Goal: Information Seeking & Learning: Check status

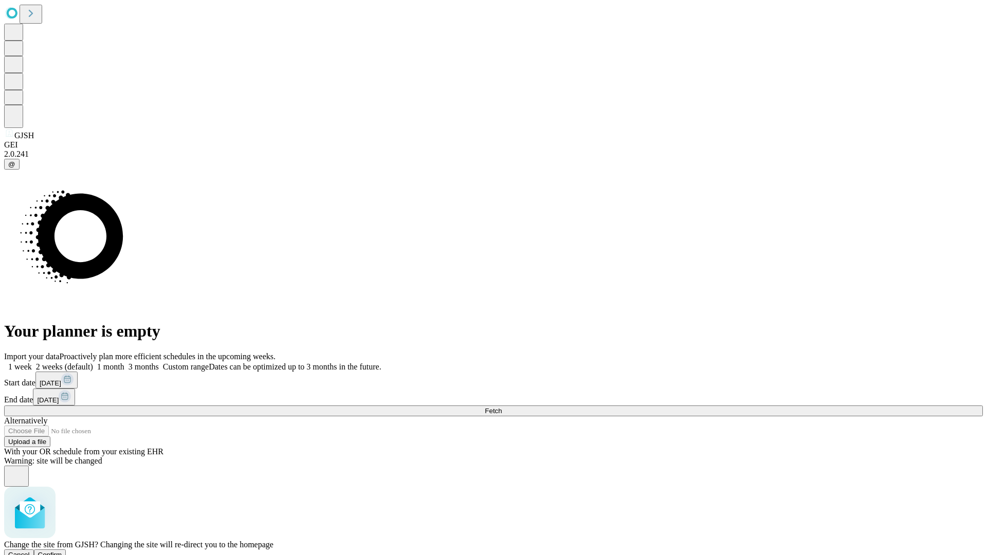
click at [62, 551] on span "Confirm" at bounding box center [50, 555] width 24 height 8
click at [32, 362] on label "1 week" at bounding box center [18, 366] width 28 height 9
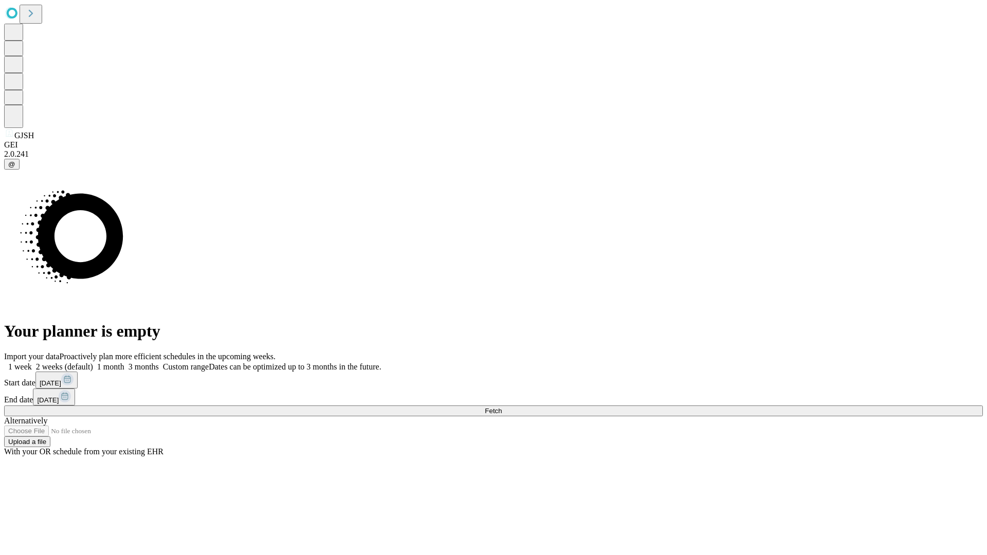
click at [502, 407] on span "Fetch" at bounding box center [493, 411] width 17 height 8
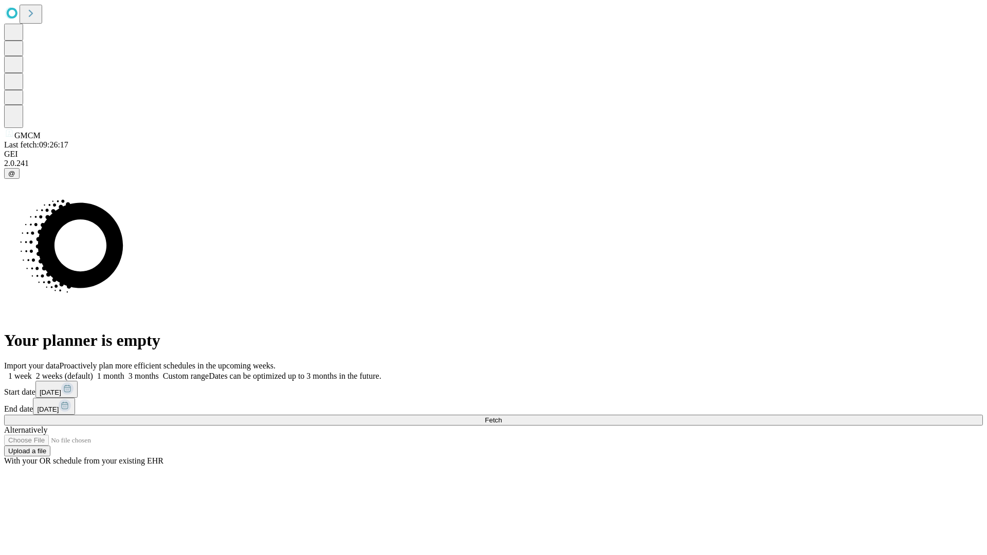
click at [32, 372] on label "1 week" at bounding box center [18, 376] width 28 height 9
click at [502, 416] on span "Fetch" at bounding box center [493, 420] width 17 height 8
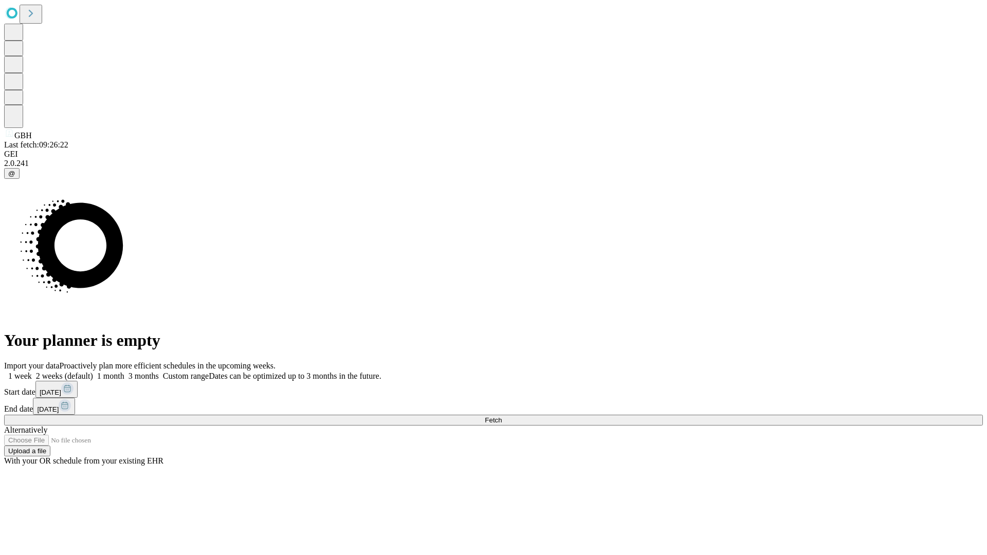
click at [32, 372] on label "1 week" at bounding box center [18, 376] width 28 height 9
click at [502, 416] on span "Fetch" at bounding box center [493, 420] width 17 height 8
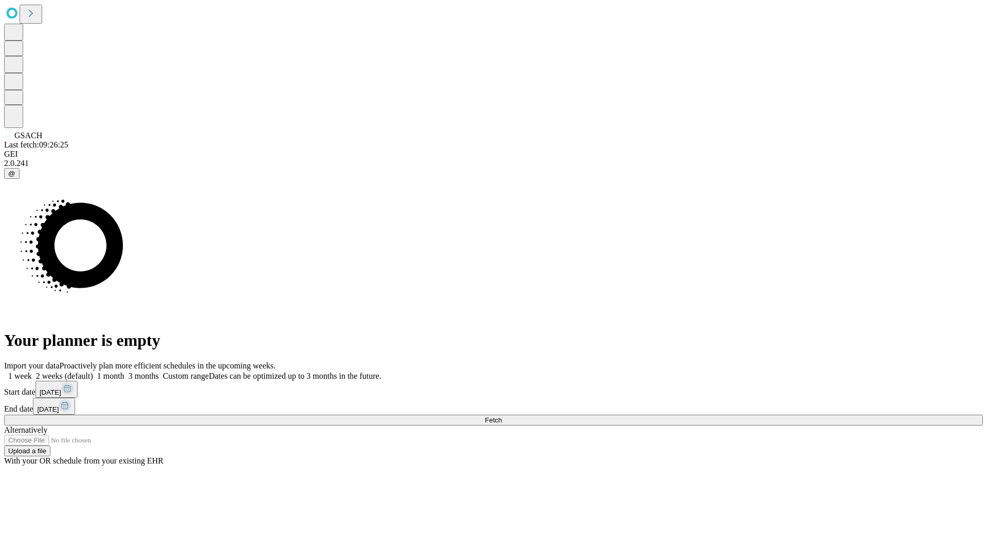
click at [502, 416] on span "Fetch" at bounding box center [493, 420] width 17 height 8
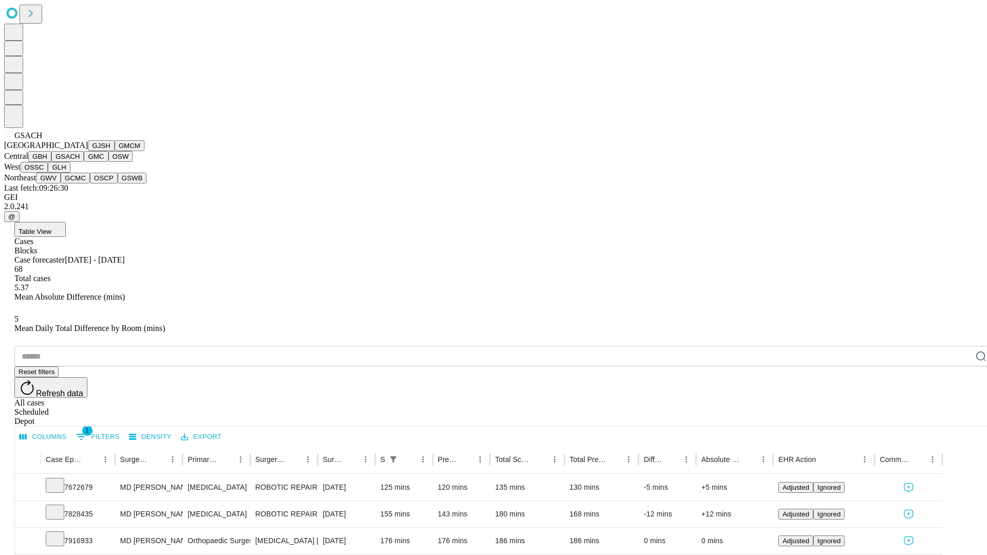
click at [84, 162] on button "GMC" at bounding box center [96, 156] width 24 height 11
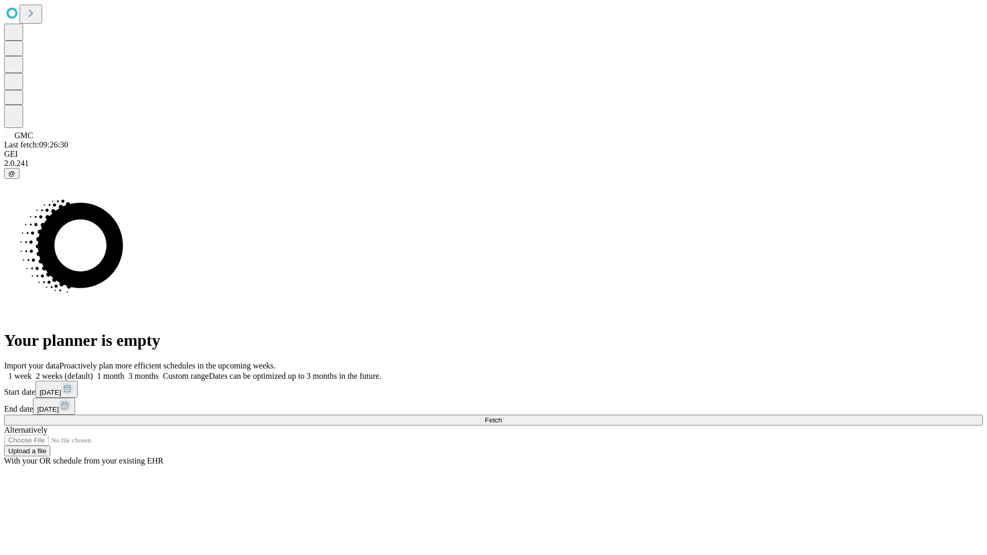
click at [32, 372] on label "1 week" at bounding box center [18, 376] width 28 height 9
click at [502, 416] on span "Fetch" at bounding box center [493, 420] width 17 height 8
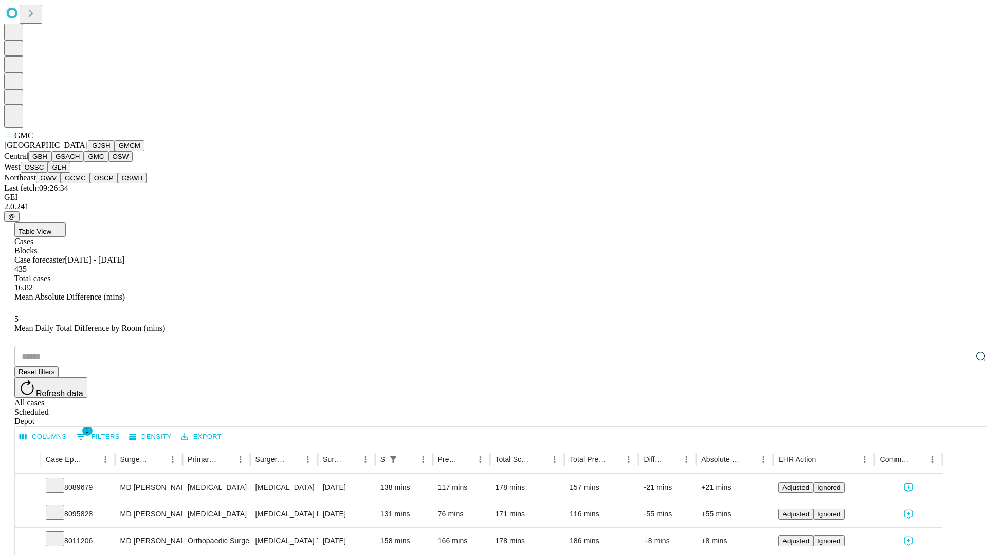
click at [108, 162] on button "OSW" at bounding box center [120, 156] width 25 height 11
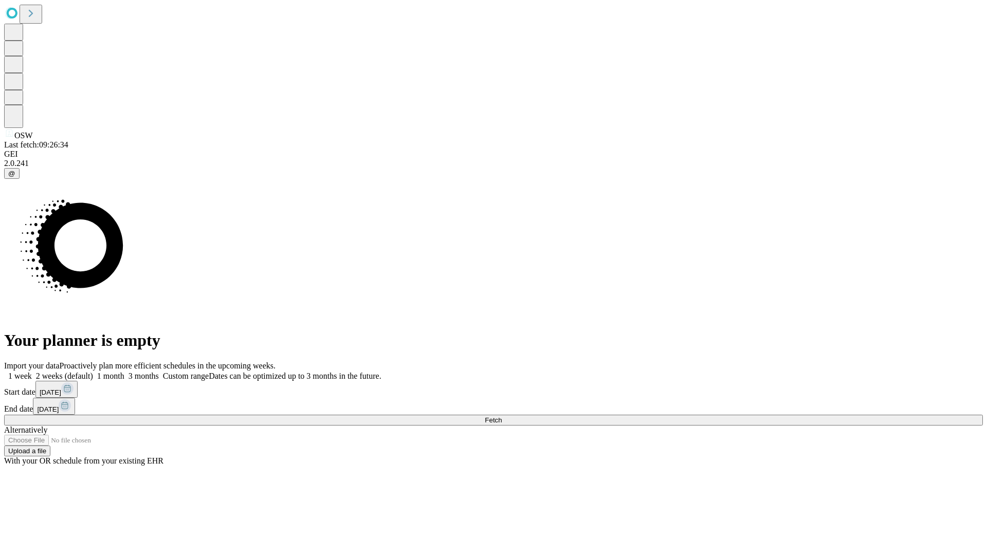
click at [32, 372] on label "1 week" at bounding box center [18, 376] width 28 height 9
click at [502, 416] on span "Fetch" at bounding box center [493, 420] width 17 height 8
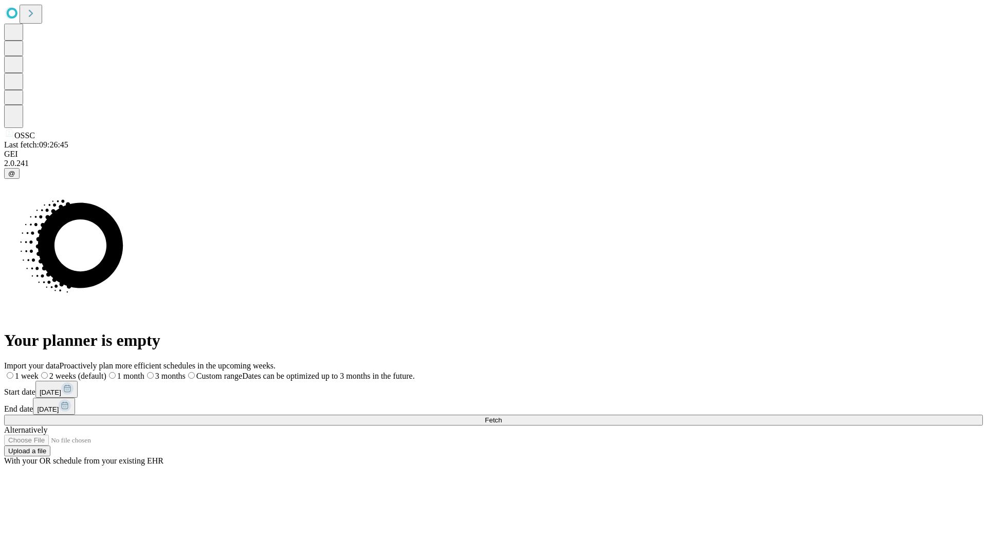
click at [39, 372] on label "1 week" at bounding box center [21, 376] width 34 height 9
click at [502, 416] on span "Fetch" at bounding box center [493, 420] width 17 height 8
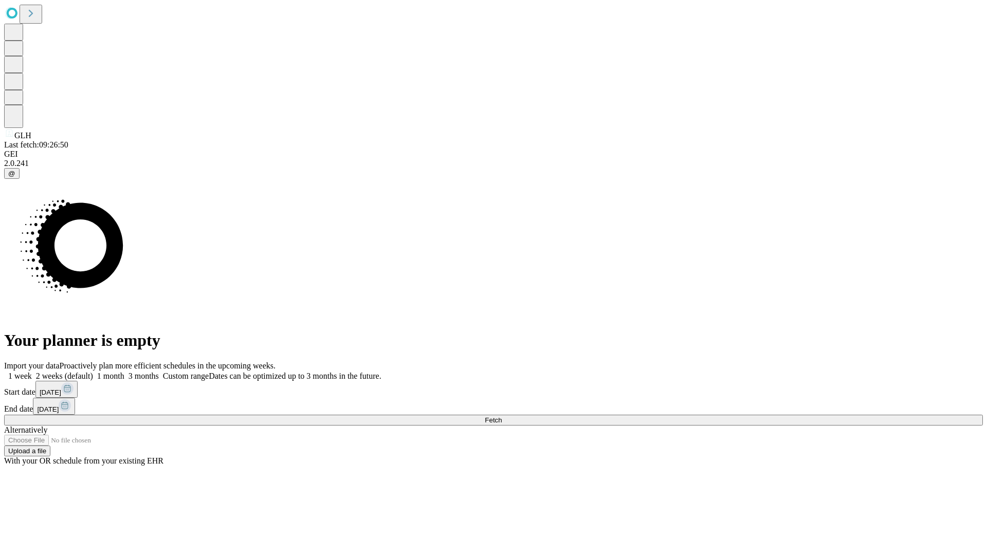
click at [32, 372] on label "1 week" at bounding box center [18, 376] width 28 height 9
click at [502, 416] on span "Fetch" at bounding box center [493, 420] width 17 height 8
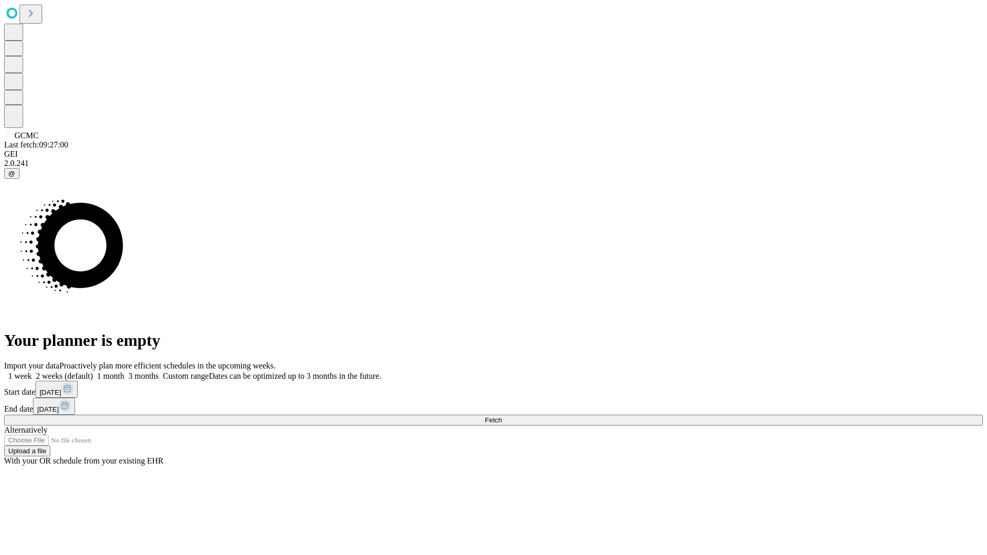
click at [502, 416] on span "Fetch" at bounding box center [493, 420] width 17 height 8
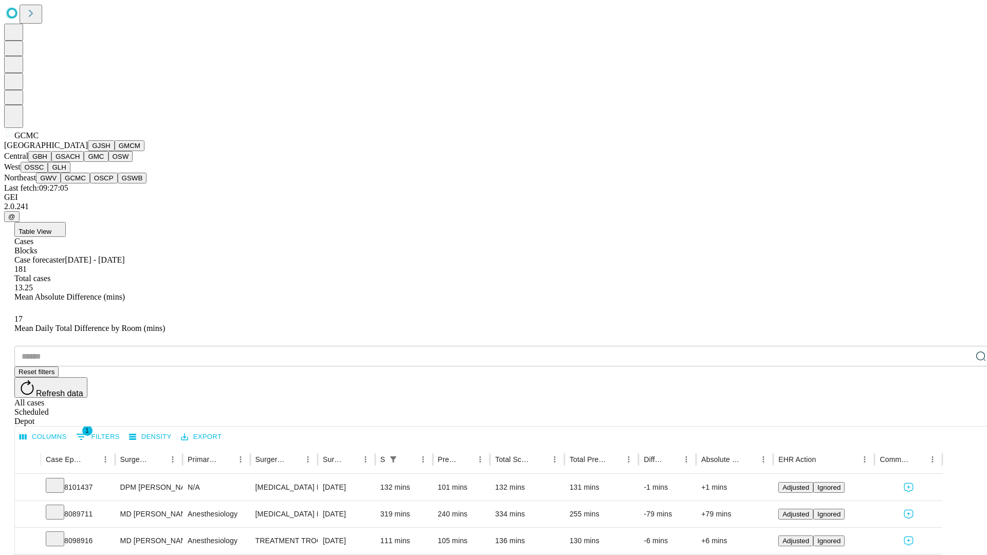
click at [90, 184] on button "OSCP" at bounding box center [104, 178] width 28 height 11
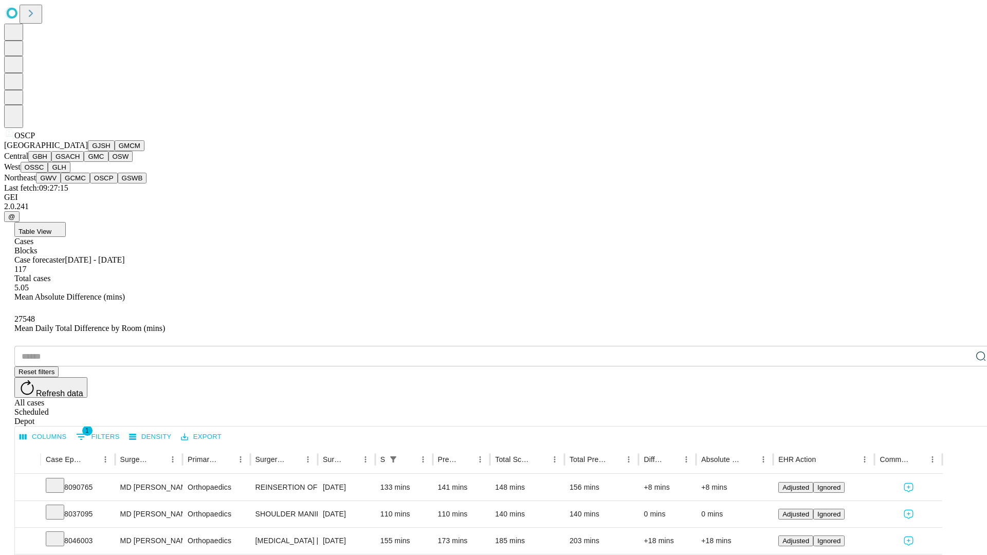
click at [118, 184] on button "GSWB" at bounding box center [132, 178] width 29 height 11
